Goal: Navigation & Orientation: Find specific page/section

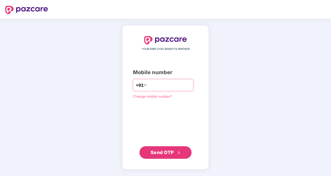
click at [148, 87] on input "**********" at bounding box center [169, 85] width 43 height 8
type input "**********"
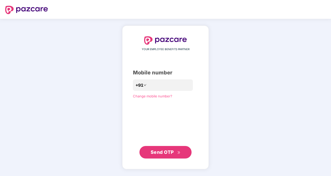
click at [156, 151] on span "Send OTP" at bounding box center [162, 151] width 23 height 5
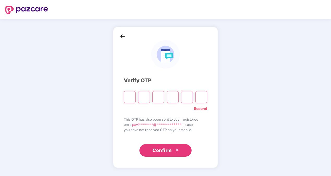
type input "*"
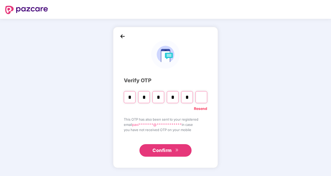
type input "*"
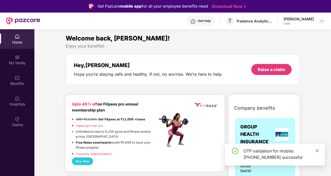
click at [317, 152] on icon "close" at bounding box center [318, 151] width 4 height 4
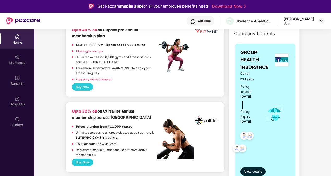
scroll to position [81, 0]
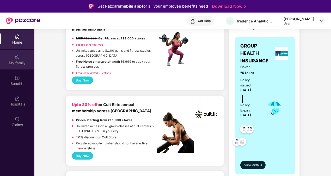
click at [14, 65] on div "My family" at bounding box center [17, 62] width 34 height 5
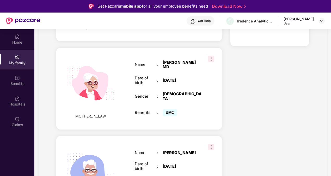
scroll to position [408, 0]
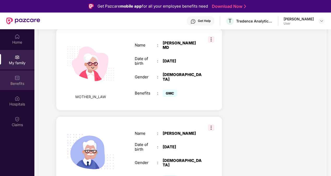
click at [16, 80] on img at bounding box center [17, 77] width 5 height 5
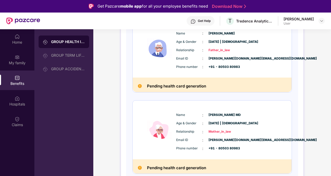
scroll to position [29, 0]
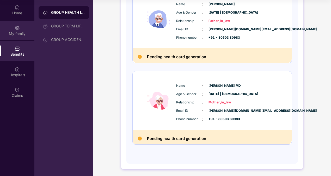
click at [16, 28] on img at bounding box center [17, 27] width 5 height 5
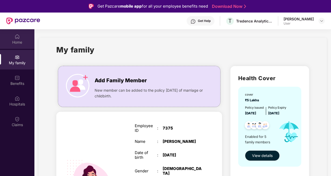
click at [20, 44] on div "Home" at bounding box center [17, 42] width 34 height 5
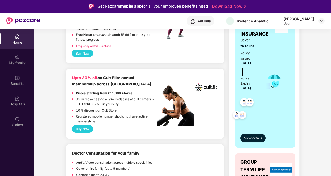
scroll to position [105, 0]
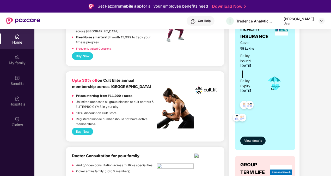
click at [84, 80] on b "Upto 30% off" at bounding box center [85, 80] width 26 height 5
drag, startPoint x: 84, startPoint y: 80, endPoint x: 109, endPoint y: 97, distance: 29.8
click at [109, 97] on strong "Prices starting from ₹11,000 +taxes" at bounding box center [104, 96] width 56 height 4
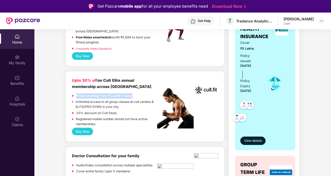
click at [109, 97] on strong "Prices starting from ₹11,000 +taxes" at bounding box center [104, 96] width 56 height 4
drag, startPoint x: 109, startPoint y: 97, endPoint x: 141, endPoint y: 107, distance: 33.8
click at [141, 107] on p "Unlimited access to all group classes at cult centers & ELITE/PRO GYMS in your …" at bounding box center [117, 104] width 82 height 10
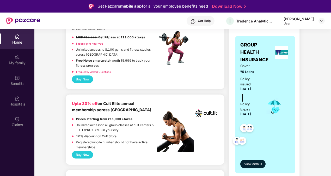
scroll to position [102, 0]
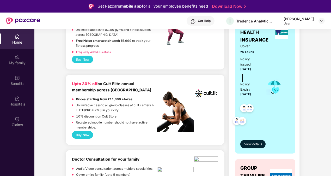
click at [257, 71] on div "Policy issued [DATE]" at bounding box center [249, 65] width 19 height 16
